Goal: Transaction & Acquisition: Subscribe to service/newsletter

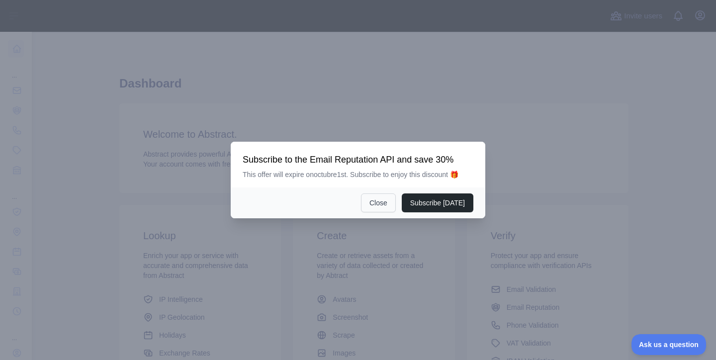
click at [382, 209] on button "Close" at bounding box center [378, 202] width 35 height 19
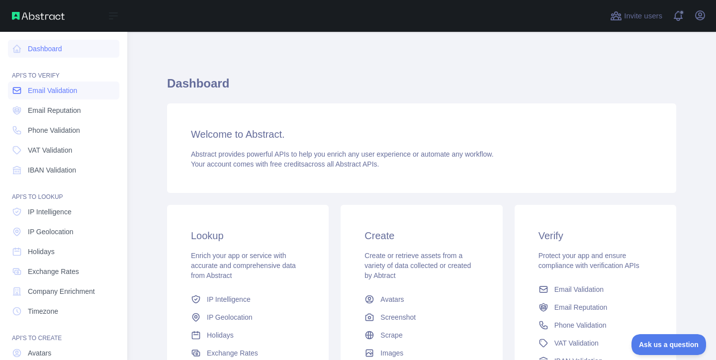
click at [27, 93] on link "Email Validation" at bounding box center [63, 91] width 111 height 18
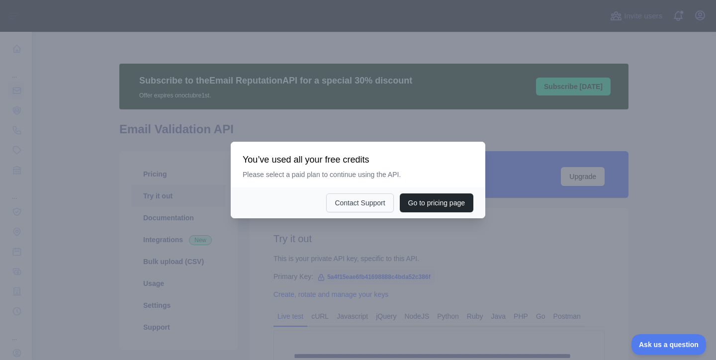
click at [356, 205] on button "Contact Support" at bounding box center [359, 202] width 67 height 19
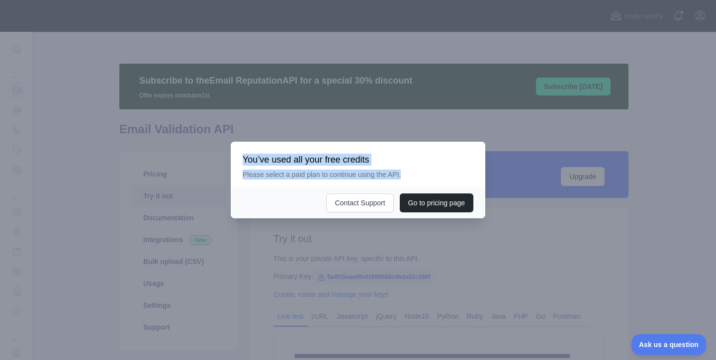
drag, startPoint x: 242, startPoint y: 159, endPoint x: 411, endPoint y: 175, distance: 170.2
click at [411, 175] on div "You’ve used all your free credits Please select a paid plan to continue using t…" at bounding box center [358, 165] width 255 height 46
copy div "You’ve used all your free credits Please select a paid plan to continue using t…"
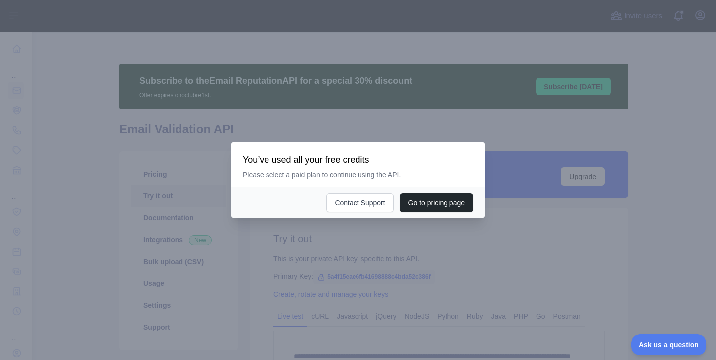
click at [484, 101] on div at bounding box center [358, 180] width 716 height 360
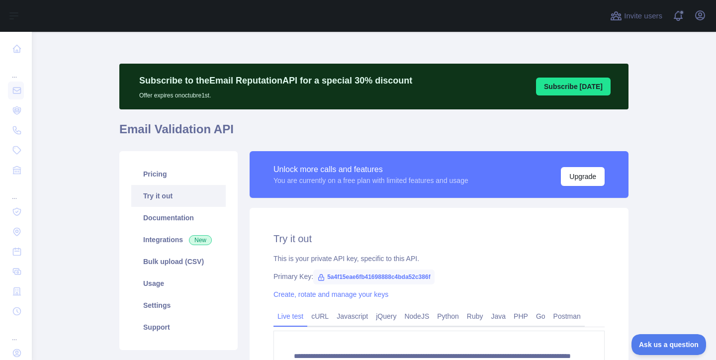
click at [595, 87] on button "Subscribe [DATE]" at bounding box center [573, 87] width 75 height 18
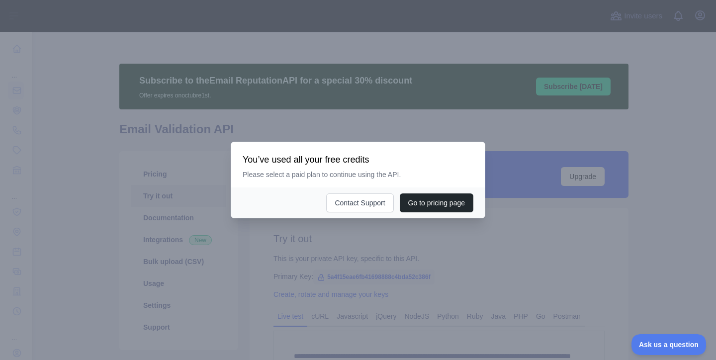
click at [412, 127] on div at bounding box center [358, 180] width 716 height 360
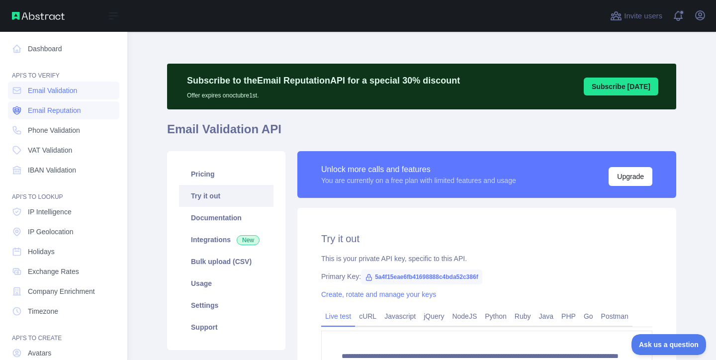
click at [36, 115] on link "Email Reputation" at bounding box center [63, 110] width 111 height 18
type textarea "**********"
click at [37, 89] on span "Email Validation" at bounding box center [52, 90] width 49 height 10
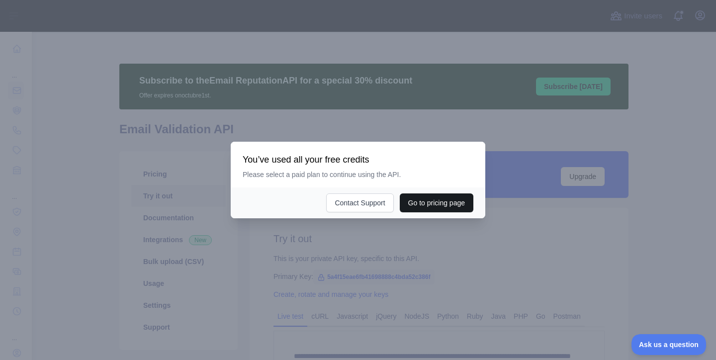
click at [424, 204] on button "Go to pricing page" at bounding box center [437, 202] width 74 height 19
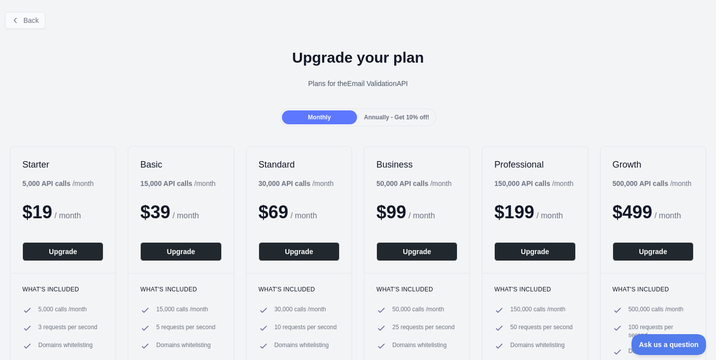
click at [15, 23] on icon at bounding box center [15, 20] width 8 height 8
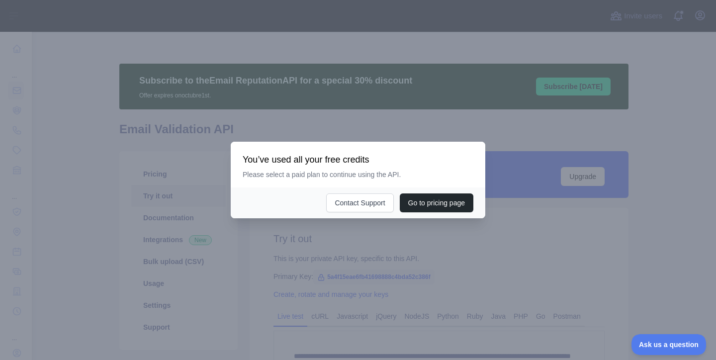
click at [420, 70] on div at bounding box center [358, 180] width 716 height 360
